Goal: Find specific page/section: Find specific page/section

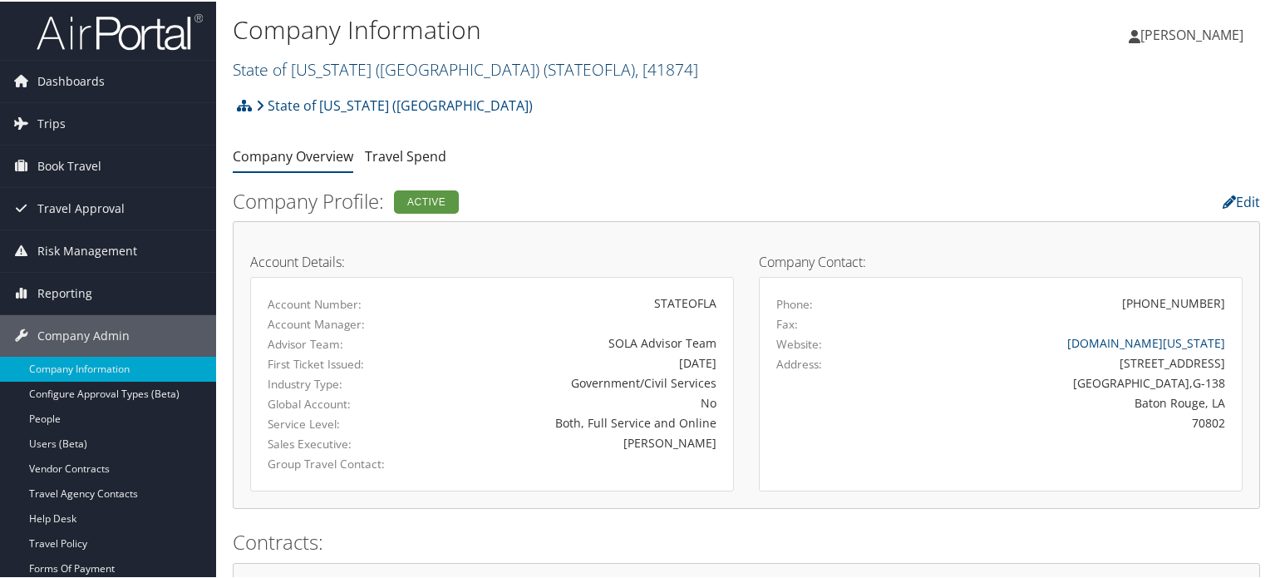
click at [303, 71] on link "State of [US_STATE] (SOLA) ( STATEOFLA ) , [ 41874 ]" at bounding box center [466, 68] width 466 height 22
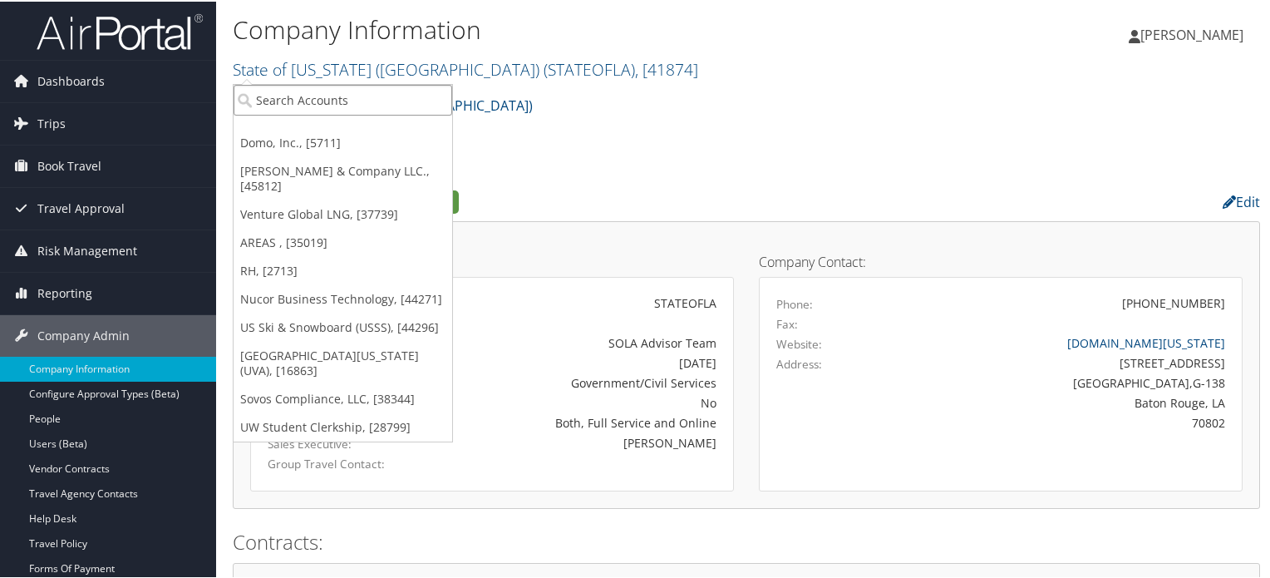
click at [369, 100] on input "search" at bounding box center [343, 98] width 219 height 31
paste input "[GEOGRAPHIC_DATA][US_STATE] ([GEOGRAPHIC_DATA])"
type input "[GEOGRAPHIC_DATA][US_STATE] ([GEOGRAPHIC_DATA])"
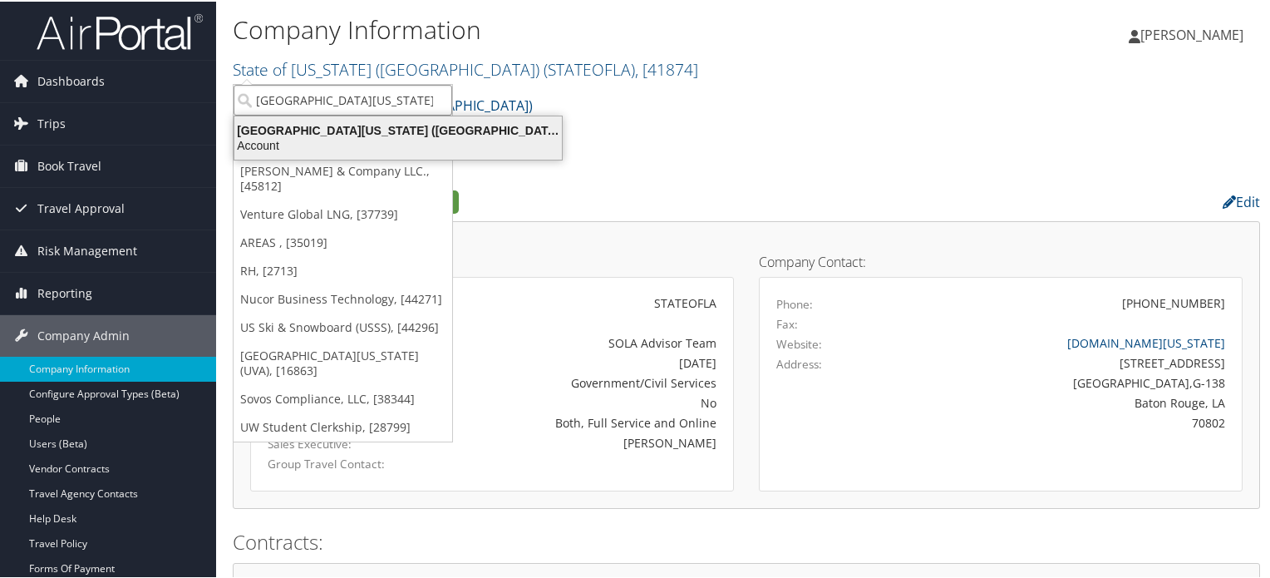
click at [444, 128] on div "[GEOGRAPHIC_DATA][US_STATE] ([GEOGRAPHIC_DATA]) (7883), [13433]" at bounding box center [397, 128] width 347 height 15
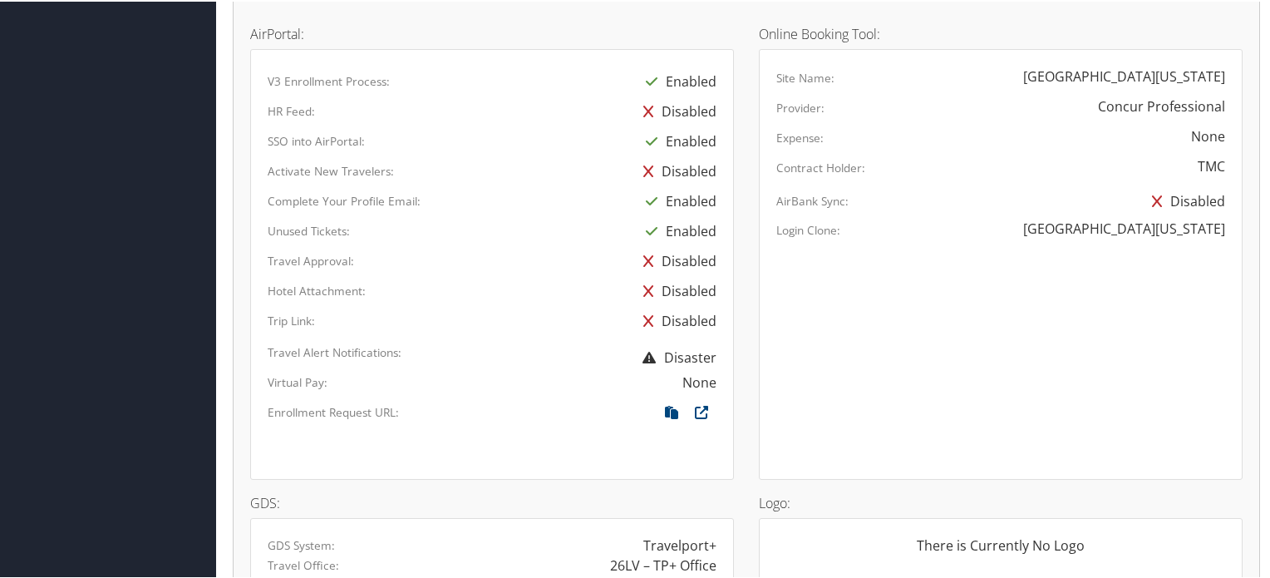
scroll to position [1081, 0]
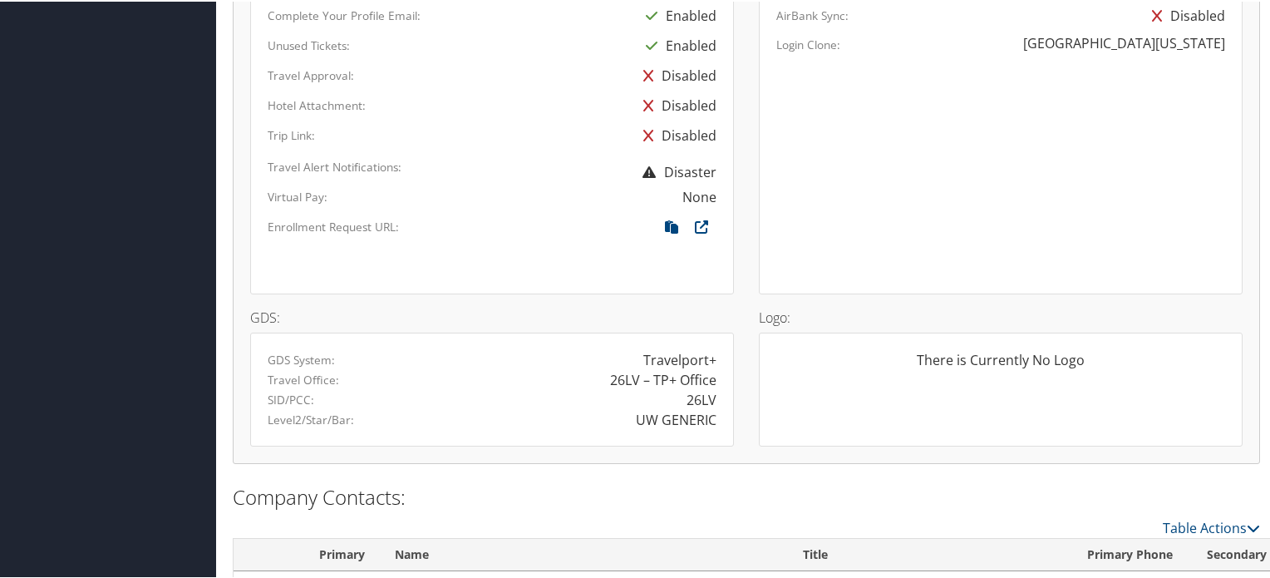
click at [703, 398] on div "26LV" at bounding box center [702, 398] width 30 height 20
click at [703, 397] on div "26LV" at bounding box center [702, 398] width 30 height 20
copy div "26LV"
click at [706, 392] on div "26LV" at bounding box center [702, 398] width 30 height 20
click at [701, 410] on div "UW GENERIC" at bounding box center [676, 418] width 81 height 20
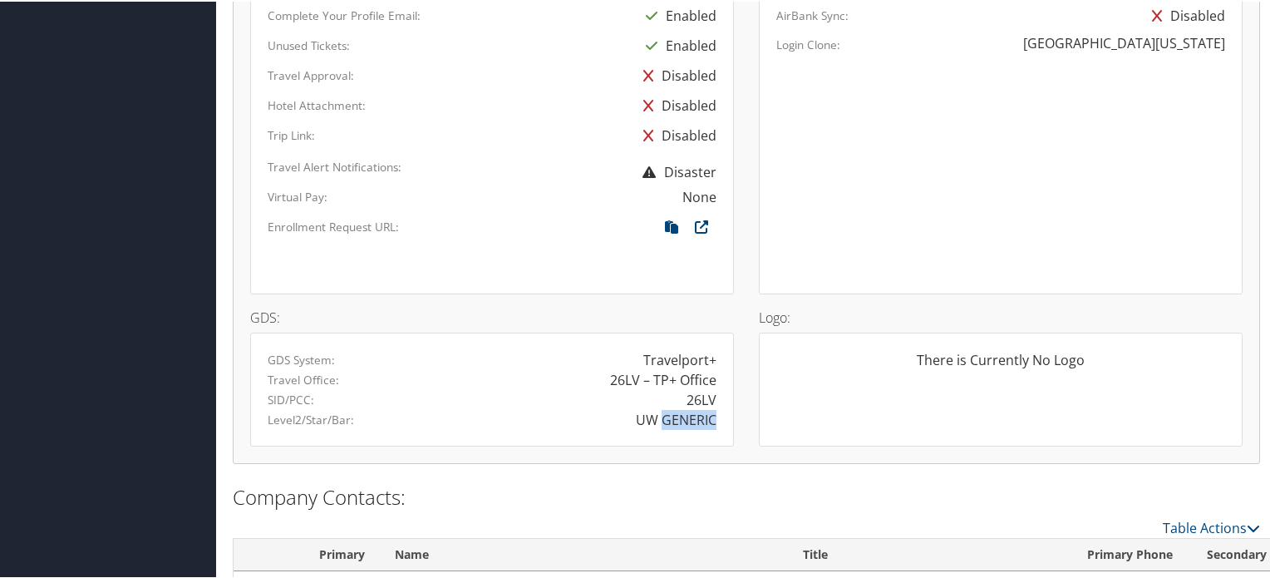
click at [701, 410] on div "UW GENERIC" at bounding box center [676, 418] width 81 height 20
click at [552, 389] on div "26LV" at bounding box center [610, 398] width 237 height 20
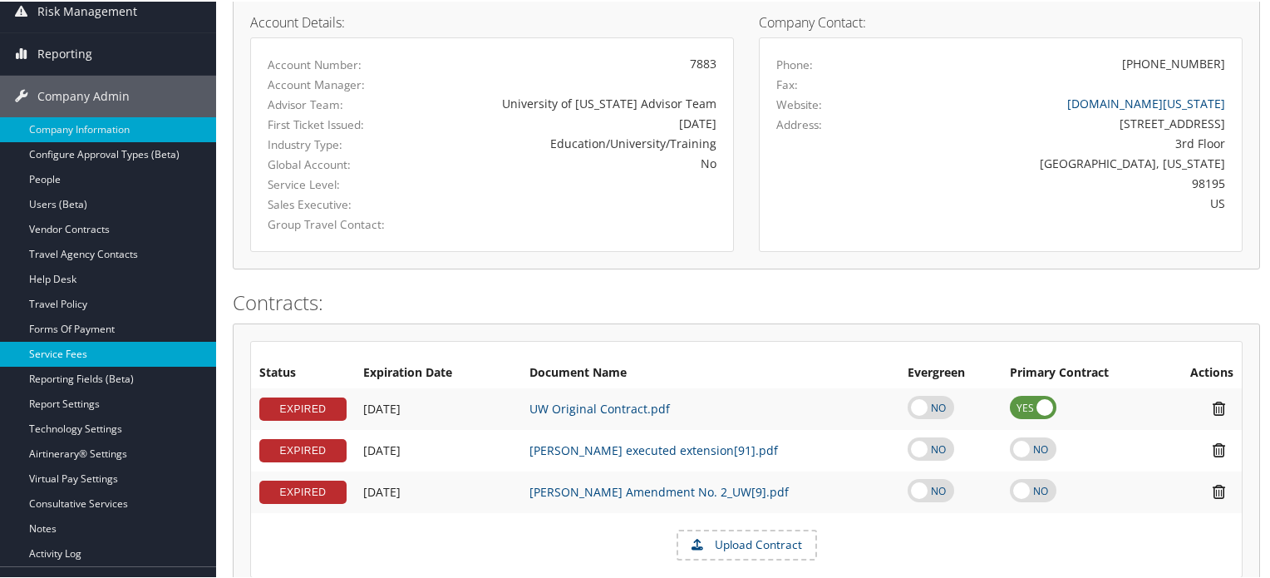
scroll to position [249, 0]
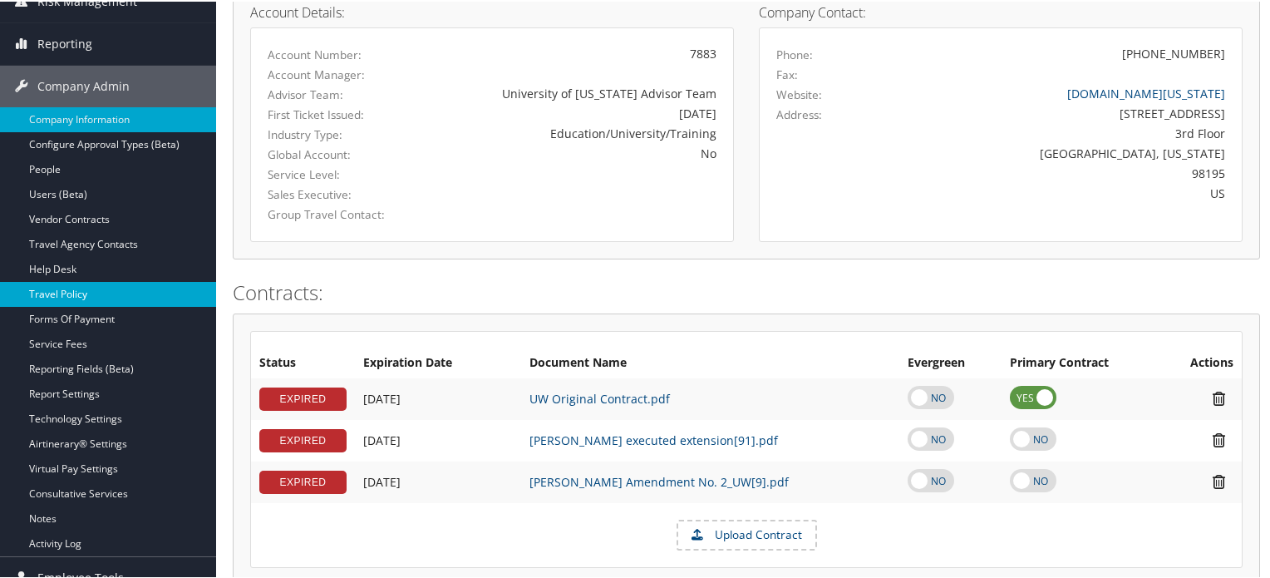
click at [83, 298] on link "Travel Policy" at bounding box center [108, 292] width 216 height 25
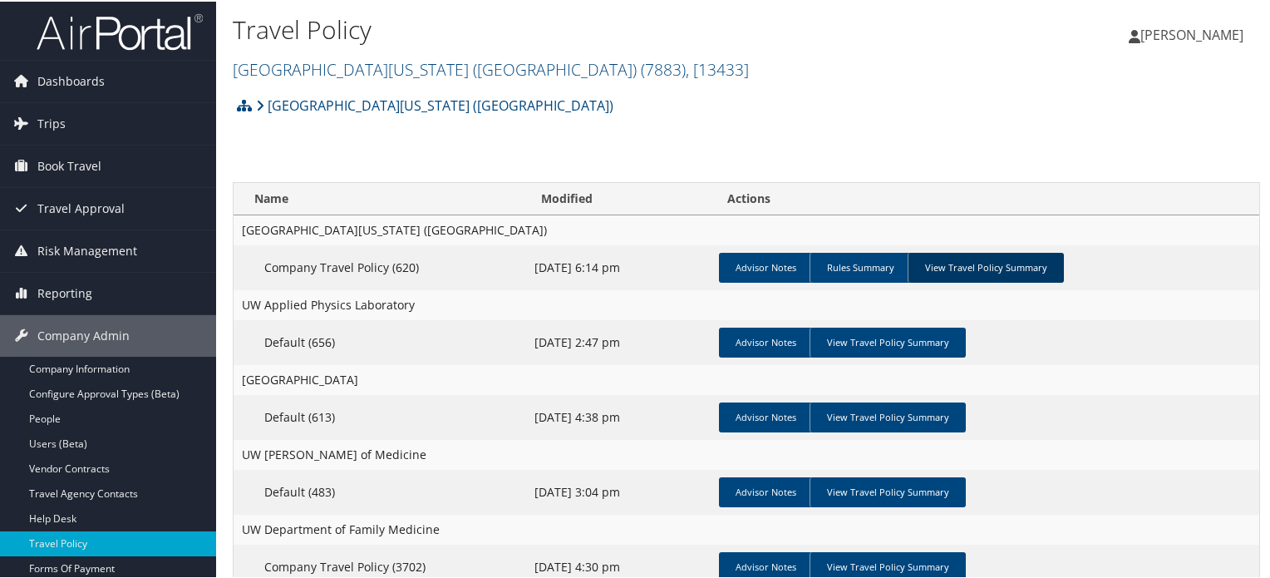
click at [969, 259] on link "View Travel Policy Summary" at bounding box center [986, 266] width 156 height 30
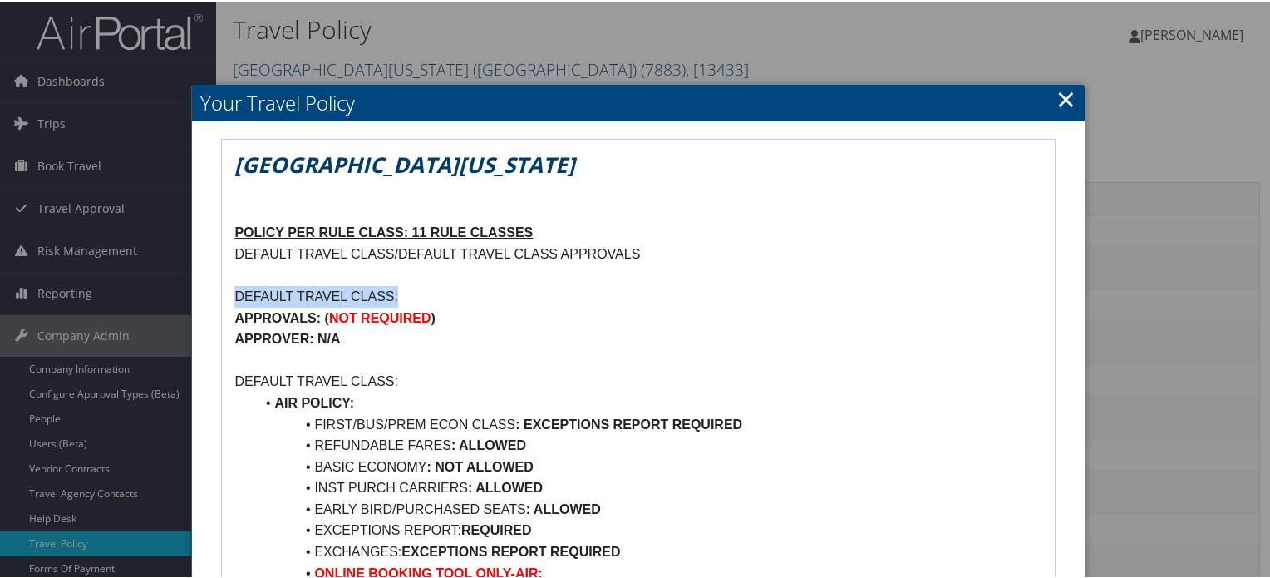
drag, startPoint x: 226, startPoint y: 288, endPoint x: 443, endPoint y: 287, distance: 217.0
click at [637, 342] on p "APPROVER: N/A" at bounding box center [637, 338] width 807 height 22
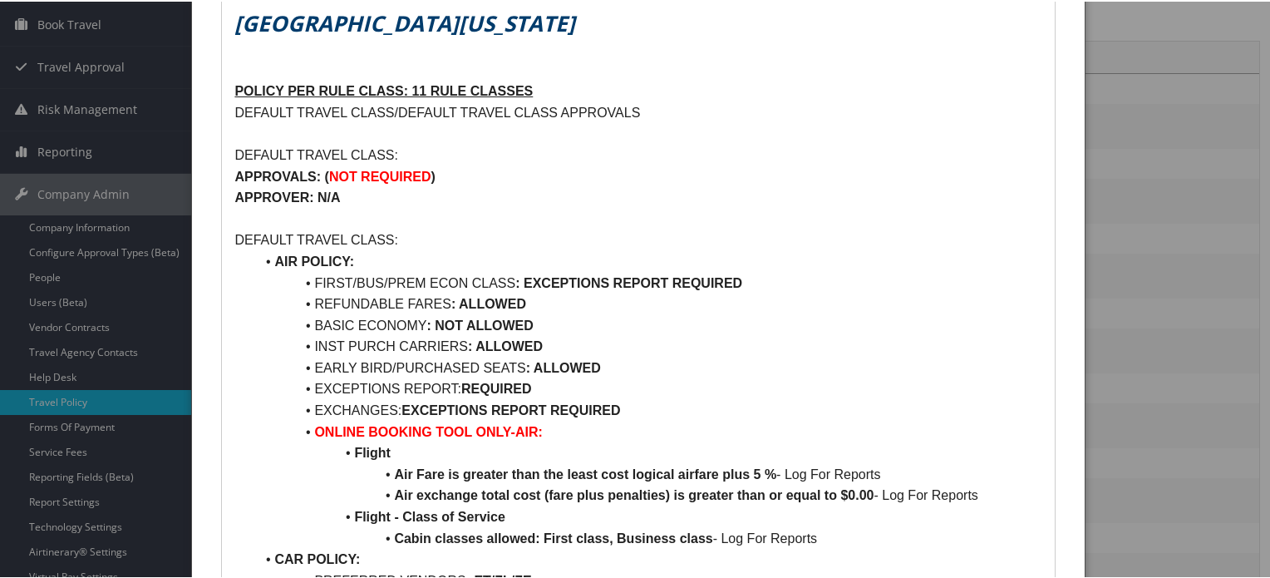
scroll to position [166, 0]
